Goal: Communication & Community: Answer question/provide support

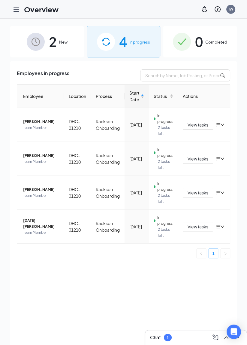
click at [171, 334] on div "Chat 1" at bounding box center [161, 337] width 22 height 7
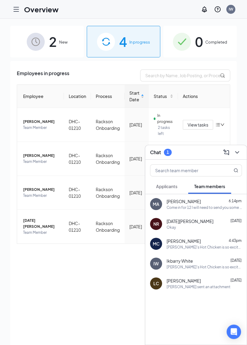
click at [203, 244] on div "[PERSON_NAME] 4:43pm" at bounding box center [204, 241] width 75 height 6
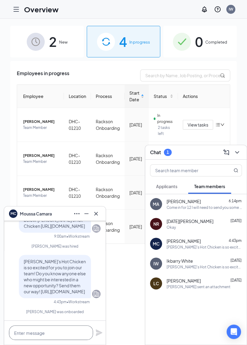
paste textarea "Website Login:Login Username: MCamara195 Password:[SECURITY_DATA]"
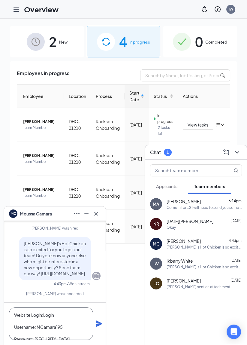
scroll to position [6, 0]
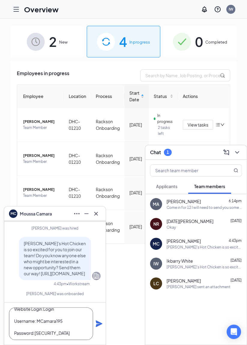
click at [78, 334] on textarea "Website Login:Login Username: MCamara195 Password:[SECURITY_DATA]" at bounding box center [51, 323] width 84 height 32
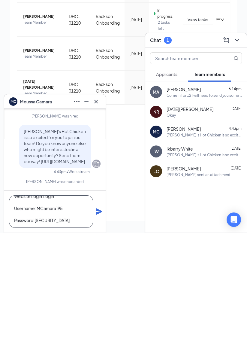
scroll to position [18, 0]
type textarea "Website Login:Login Username: MCamara195 Password:[SECURITY_DATA]"
click at [101, 321] on icon "Plane" at bounding box center [99, 323] width 7 height 7
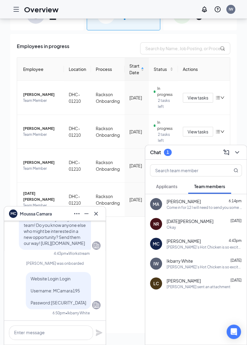
click at [98, 325] on div at bounding box center [55, 333] width 102 height 24
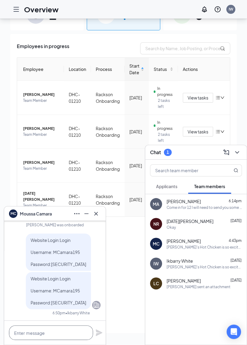
click at [51, 332] on textarea at bounding box center [51, 332] width 84 height 14
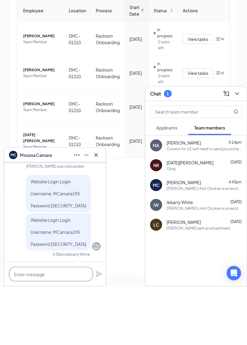
scroll to position [56, 0]
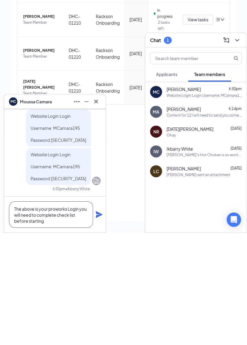
type textarea "The above is your proworks Login you will need to complete check list before st…"
click at [99, 325] on icon "Plane" at bounding box center [99, 326] width 7 height 7
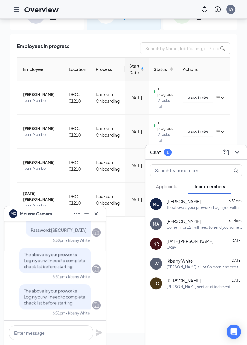
click at [97, 215] on icon "Cross" at bounding box center [96, 213] width 7 height 7
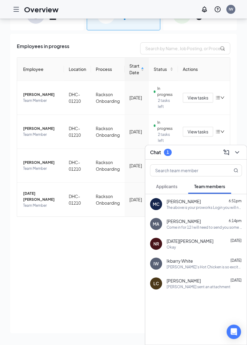
click at [195, 244] on span "[DATE][PERSON_NAME]" at bounding box center [190, 241] width 47 height 6
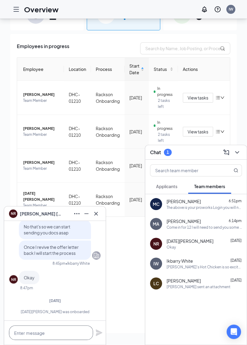
click at [53, 332] on textarea at bounding box center [51, 332] width 84 height 14
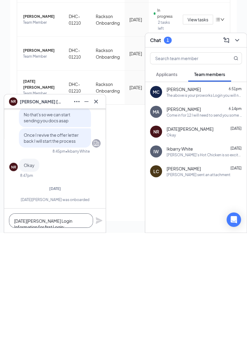
scroll to position [42, 0]
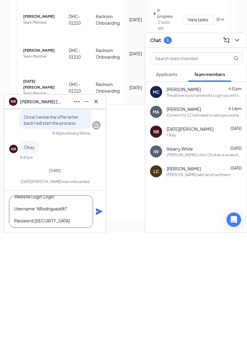
type textarea "[DATE][PERSON_NAME] Login Information for first Login: Login Instructions: See …"
click at [100, 326] on icon "Plane" at bounding box center [99, 323] width 7 height 7
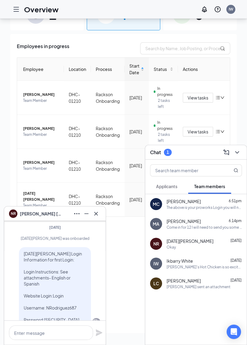
scroll to position [0, 0]
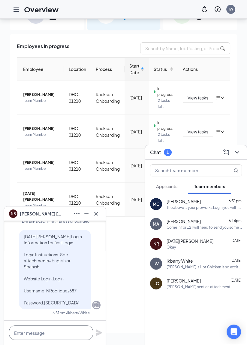
click at [62, 332] on textarea at bounding box center [51, 332] width 84 height 14
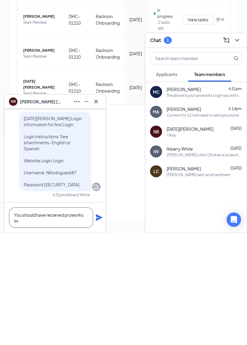
scroll to position [-6, 0]
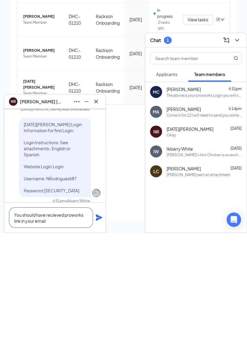
type textarea "You should have recieved proworks link in your email"
click at [104, 331] on div "You should have recieved proworks link in your email" at bounding box center [55, 330] width 102 height 30
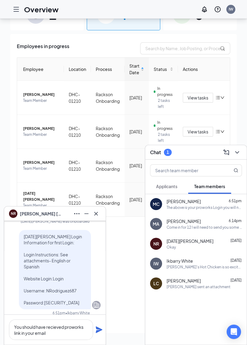
click at [98, 328] on icon "Plane" at bounding box center [99, 329] width 7 height 7
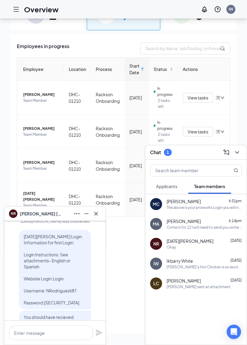
scroll to position [-101, 0]
click at [200, 223] on span "[PERSON_NAME]" at bounding box center [184, 221] width 34 height 6
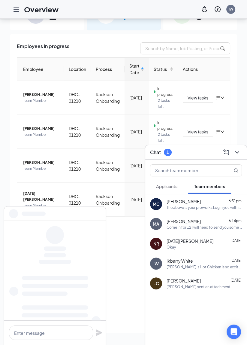
scroll to position [0, 0]
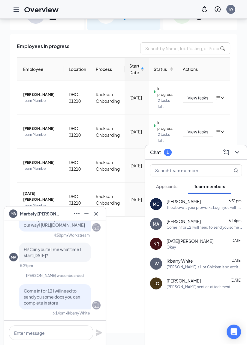
click at [203, 311] on div "MC [PERSON_NAME] 6:51pm The above is your proworks Login you will need to compl…" at bounding box center [196, 269] width 102 height 151
